Goal: Transaction & Acquisition: Purchase product/service

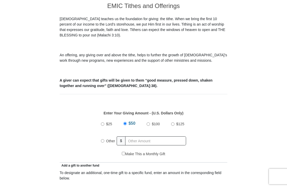
scroll to position [135, 0]
click at [104, 142] on input "Other" at bounding box center [102, 140] width 3 height 3
radio input "true"
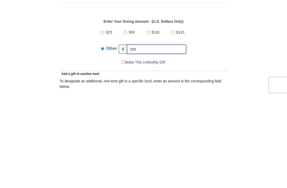
type input "320"
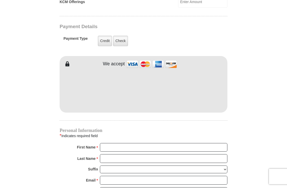
scroll to position [394, 0]
click at [123, 43] on label "Check" at bounding box center [120, 41] width 15 height 11
click at [0, 0] on input "Check" at bounding box center [0, 0] width 0 height 0
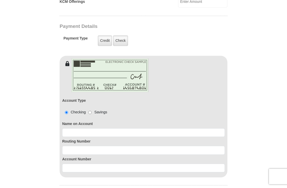
scroll to position [394, 0]
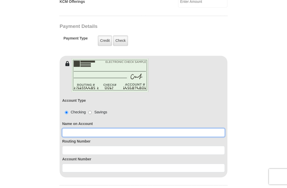
click at [89, 133] on input at bounding box center [143, 132] width 163 height 9
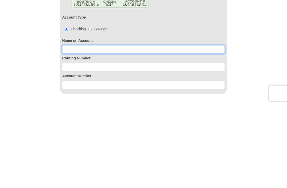
type input "[PERSON_NAME]"
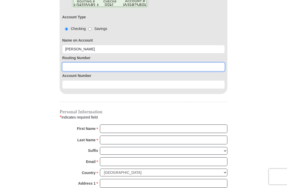
click at [78, 66] on input at bounding box center [143, 66] width 163 height 9
type input "111301122"
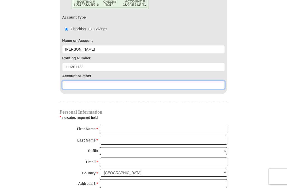
click at [69, 89] on input at bounding box center [143, 85] width 163 height 9
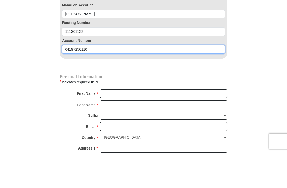
type input "04197256110"
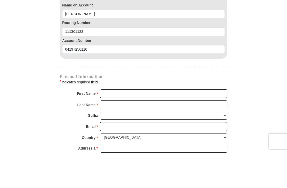
click at [137, 125] on input "First Name *" at bounding box center [163, 129] width 127 height 9
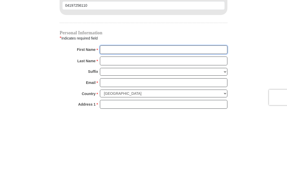
type input "[PERSON_NAME]"
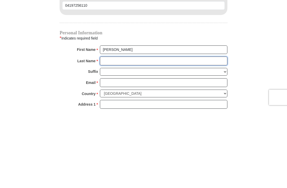
type input "Winchester"
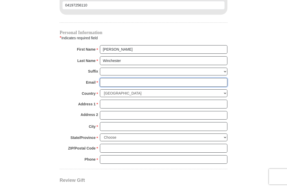
click at [115, 81] on input "Email *" at bounding box center [163, 82] width 127 height 9
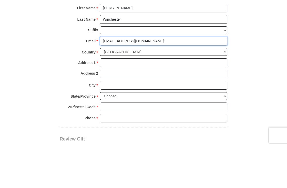
type input "[EMAIL_ADDRESS][DOMAIN_NAME]"
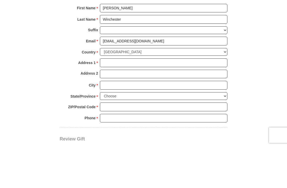
click at [111, 100] on input "Address 1 *" at bounding box center [163, 104] width 127 height 9
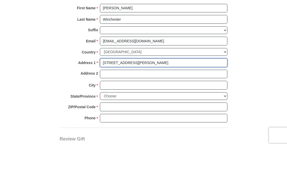
type input "[STREET_ADDRESS][PERSON_NAME]"
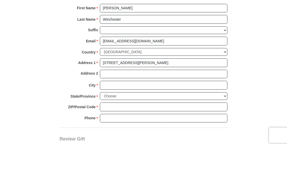
click at [119, 122] on input "City *" at bounding box center [163, 126] width 127 height 9
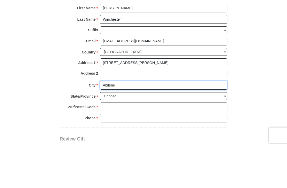
type input "Abilene"
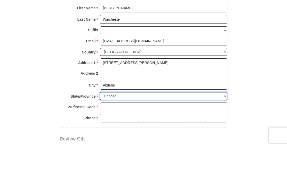
click at [118, 134] on select "Choose [US_STATE] [US_STATE] [US_STATE] [US_STATE] [US_STATE] Armed Forces Amer…" at bounding box center [163, 138] width 127 height 8
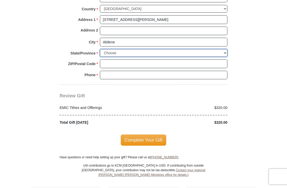
select select "[GEOGRAPHIC_DATA]"
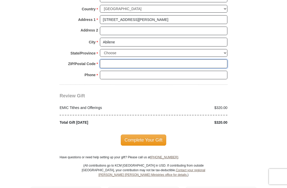
click at [109, 61] on input "ZIP/Postal Code *" at bounding box center [163, 63] width 127 height 9
type input "79605"
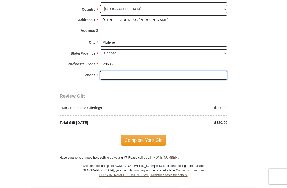
click at [109, 71] on input "Phone * *" at bounding box center [163, 75] width 127 height 9
type input "3257251063"
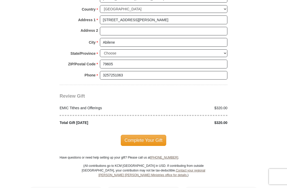
scroll to position [641, 0]
click at [154, 136] on span "Complete Your Gift" at bounding box center [144, 139] width 46 height 11
